Goal: Information Seeking & Learning: Learn about a topic

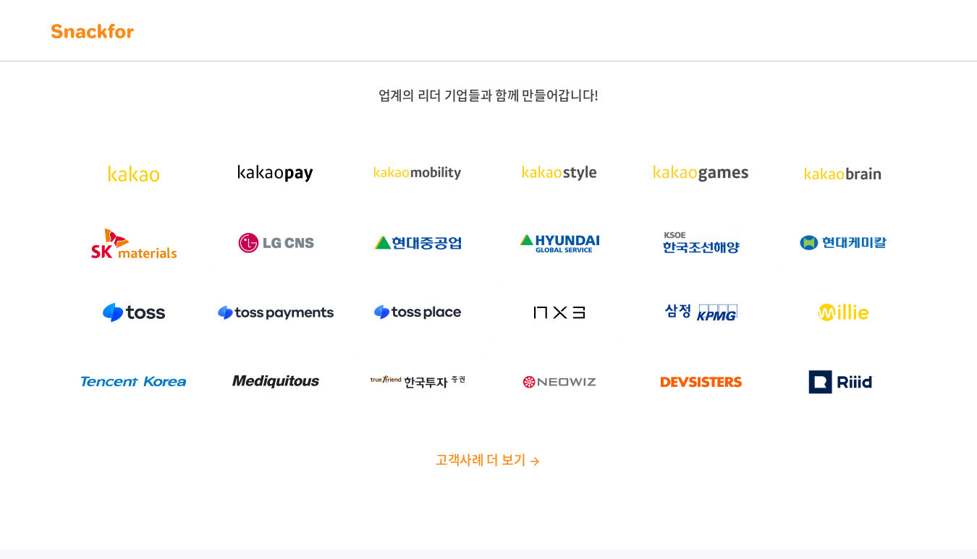
scroll to position [3509, 0]
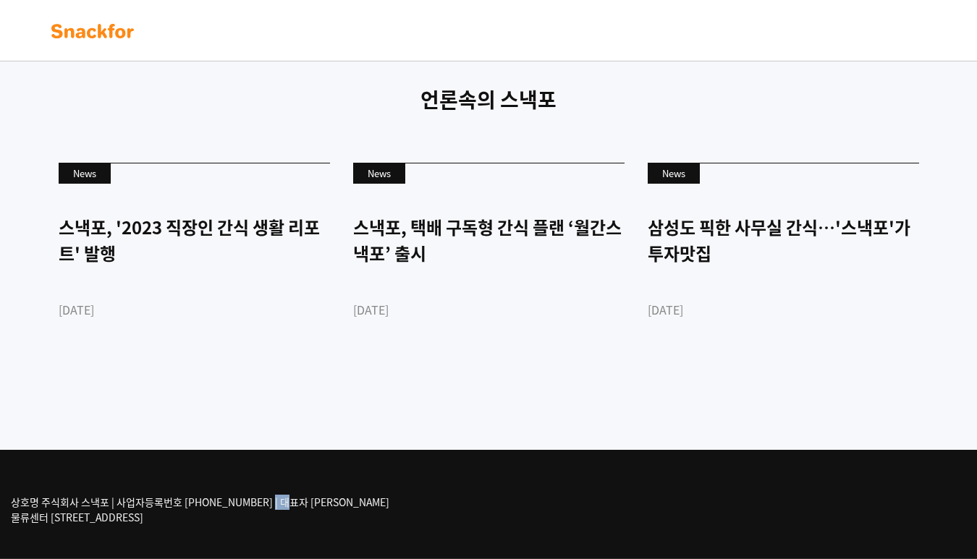
drag, startPoint x: 82, startPoint y: 502, endPoint x: 106, endPoint y: 500, distance: 24.7
click at [106, 500] on p "상호명 주식회사 스낵포 | 사업자등록번호 [PHONE_NUMBER] | 대표자 [PERSON_NAME] 물류센터 [STREET_ADDRESS]" at bounding box center [200, 510] width 379 height 30
copy p "스낵포"
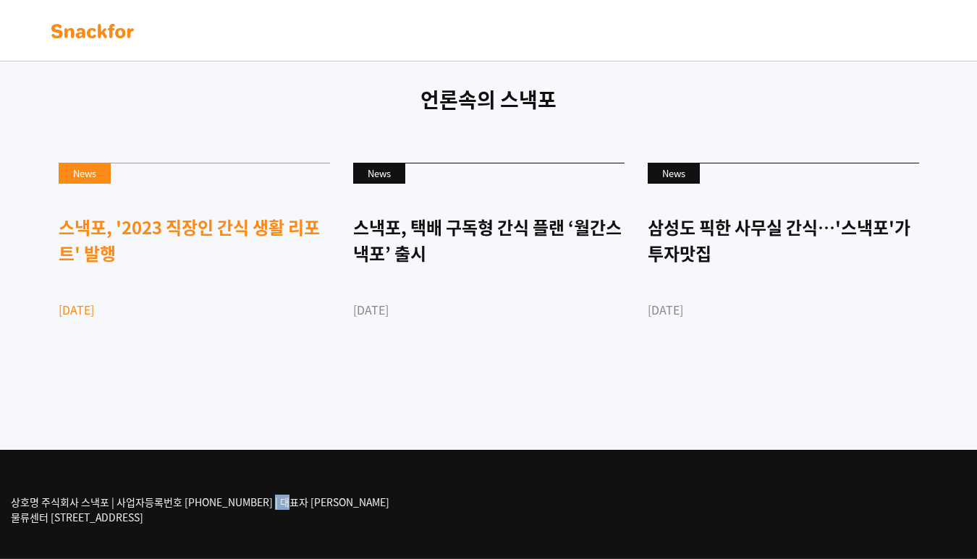
click at [152, 366] on link "News 스낵포, '2023 직장인 간식 생활 리포트' 발행 [DATE]" at bounding box center [194, 266] width 271 height 206
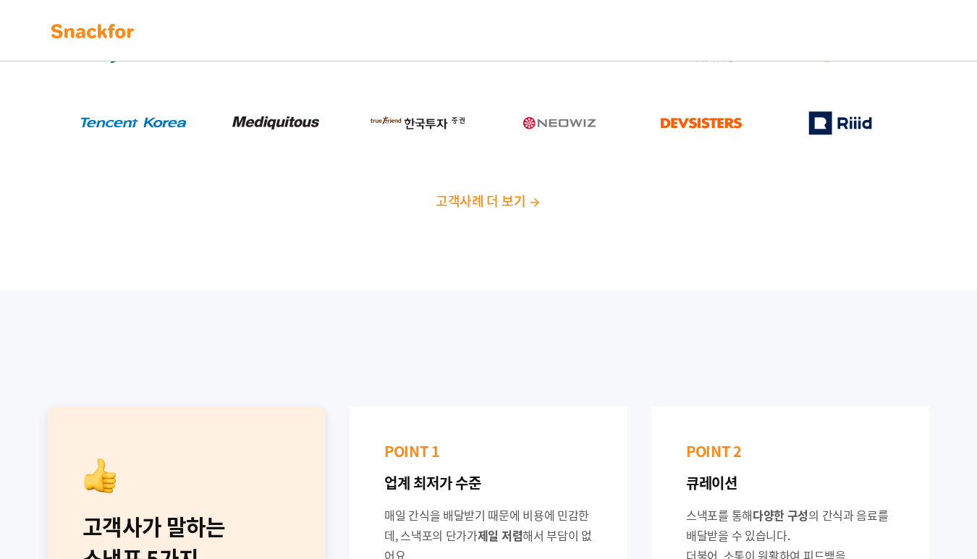
scroll to position [0, 0]
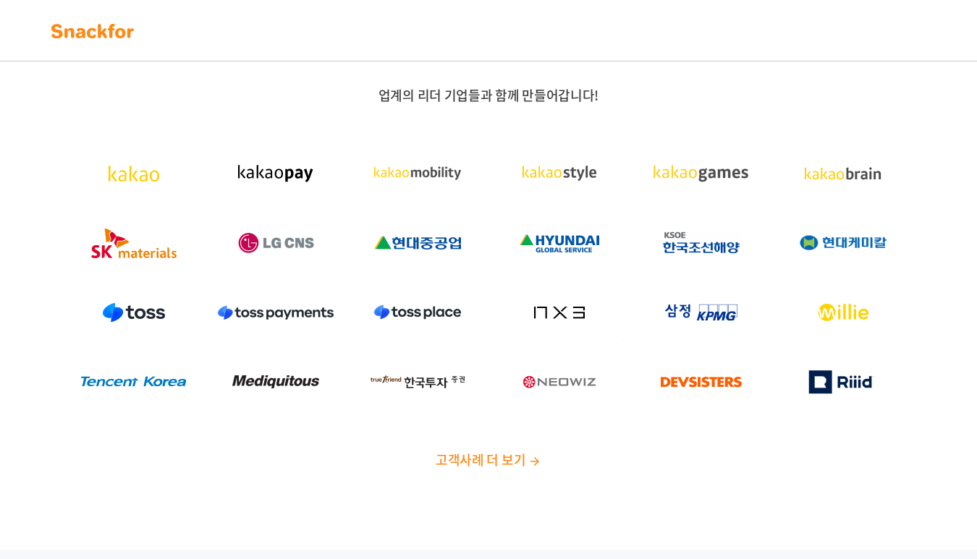
click at [95, 42] on img at bounding box center [92, 31] width 91 height 23
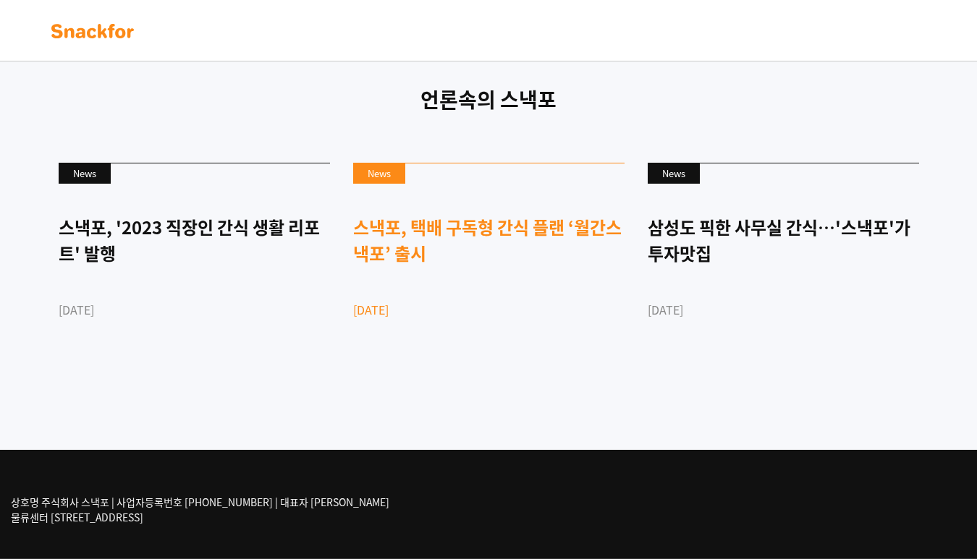
scroll to position [3509, 0]
